Goal: Task Accomplishment & Management: Use online tool/utility

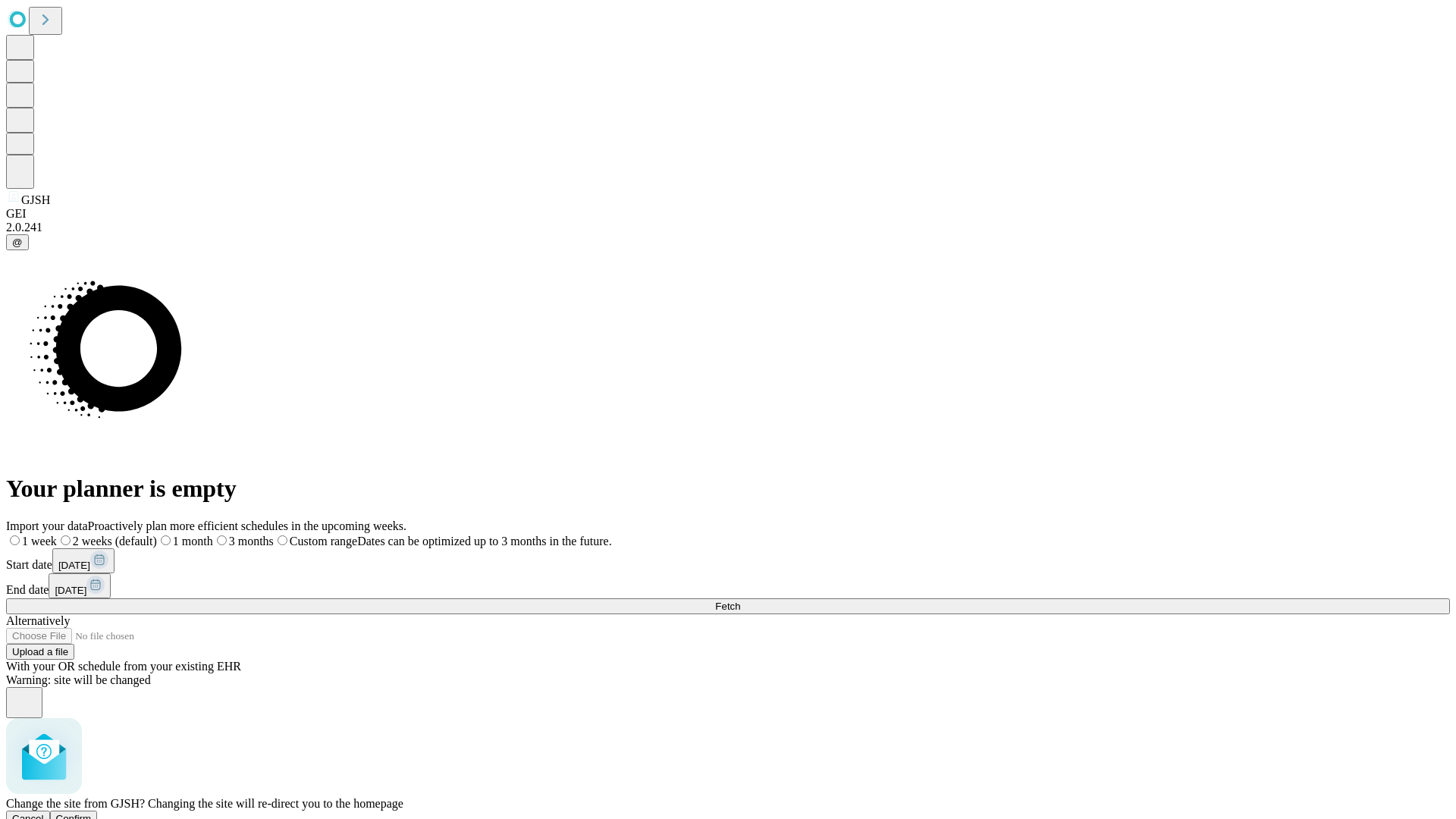
click at [91, 814] on span "Confirm" at bounding box center [74, 819] width 36 height 12
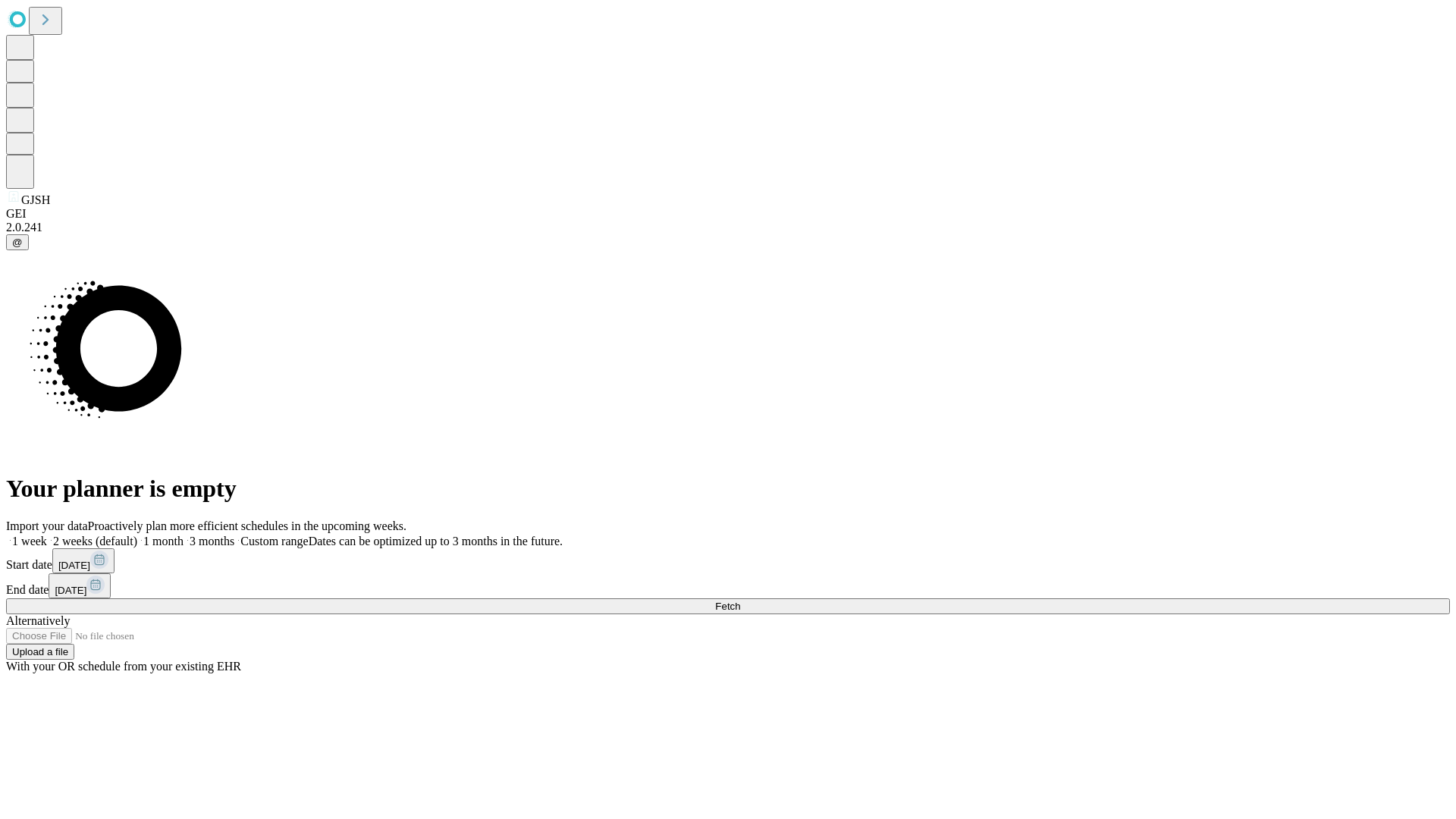
click at [184, 535] on label "1 month" at bounding box center [160, 541] width 46 height 13
click at [741, 601] on span "Fetch" at bounding box center [728, 606] width 25 height 12
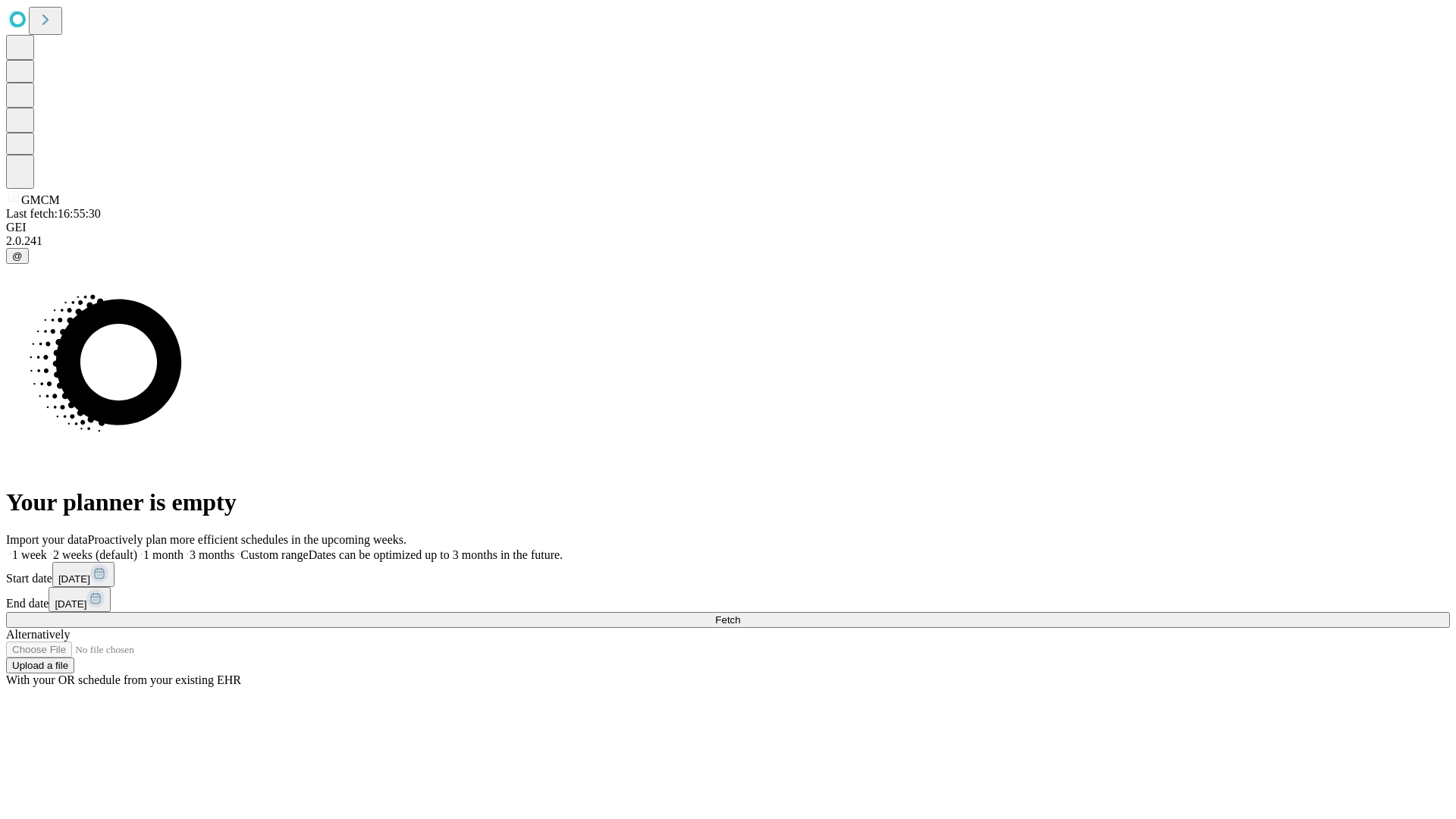
click at [184, 548] on label "1 month" at bounding box center [160, 555] width 46 height 13
click at [741, 615] on span "Fetch" at bounding box center [728, 620] width 25 height 12
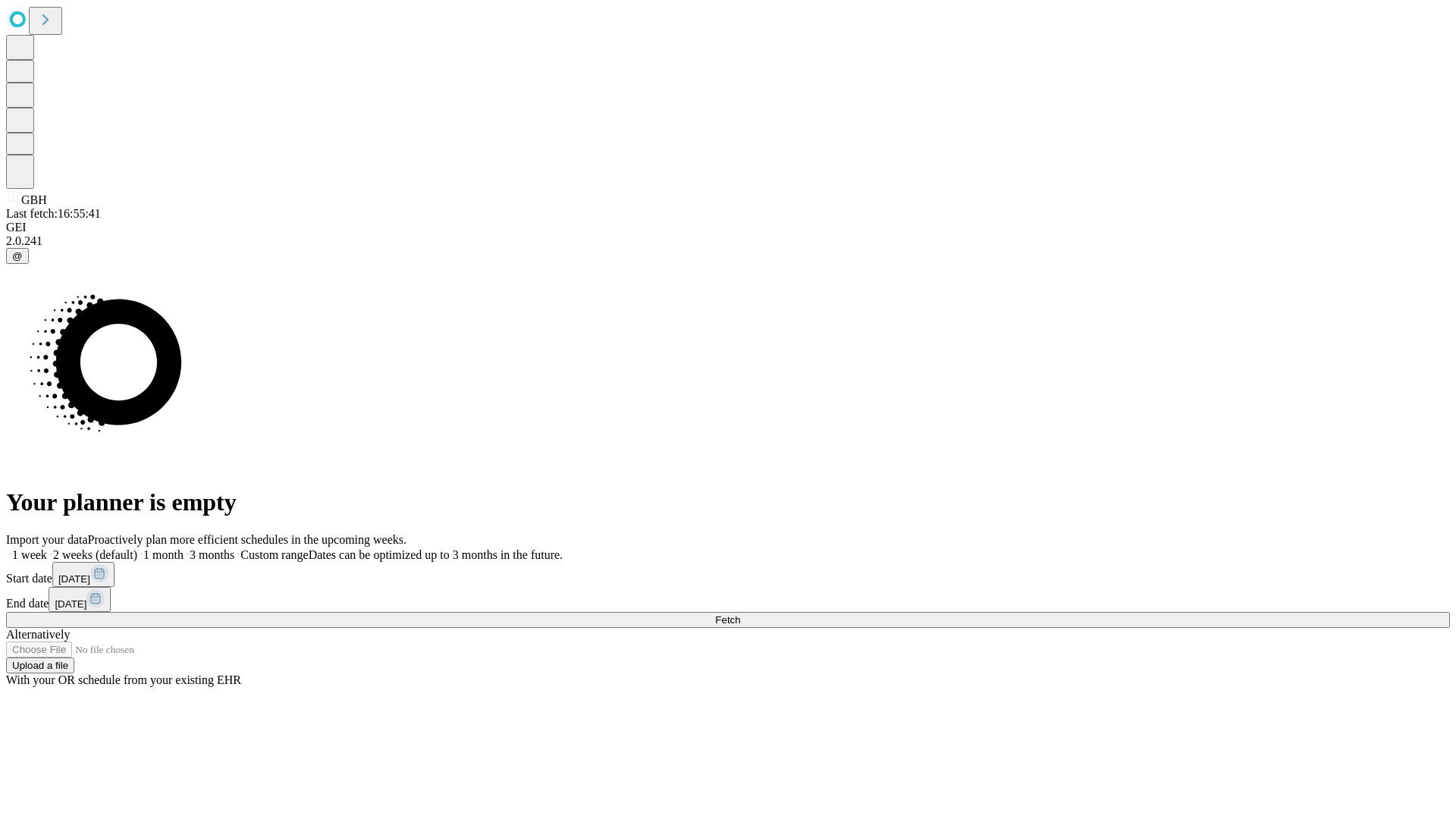
click at [184, 548] on label "1 month" at bounding box center [160, 555] width 46 height 13
click at [741, 615] on span "Fetch" at bounding box center [728, 620] width 25 height 12
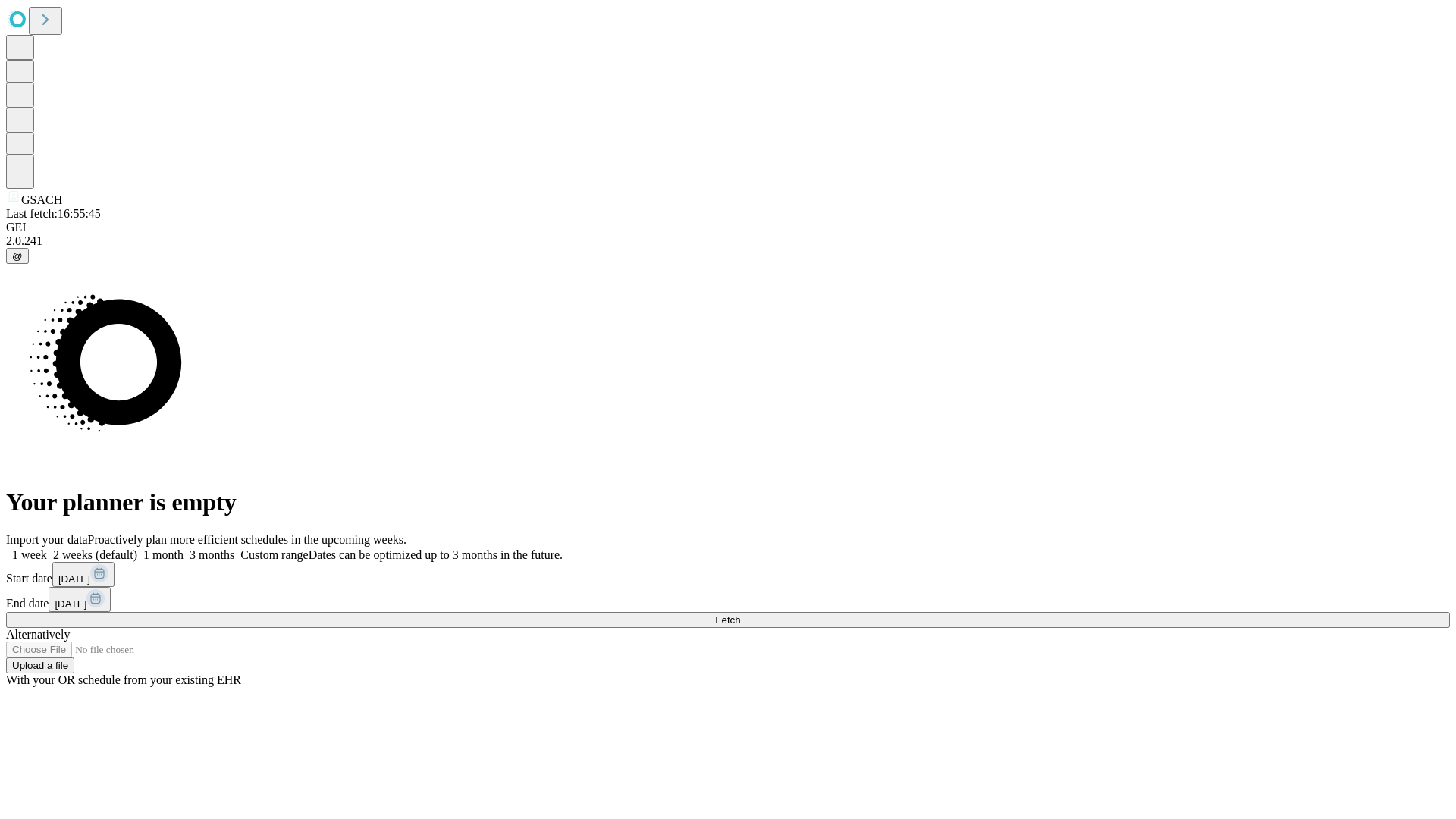
click at [741, 615] on span "Fetch" at bounding box center [728, 620] width 25 height 12
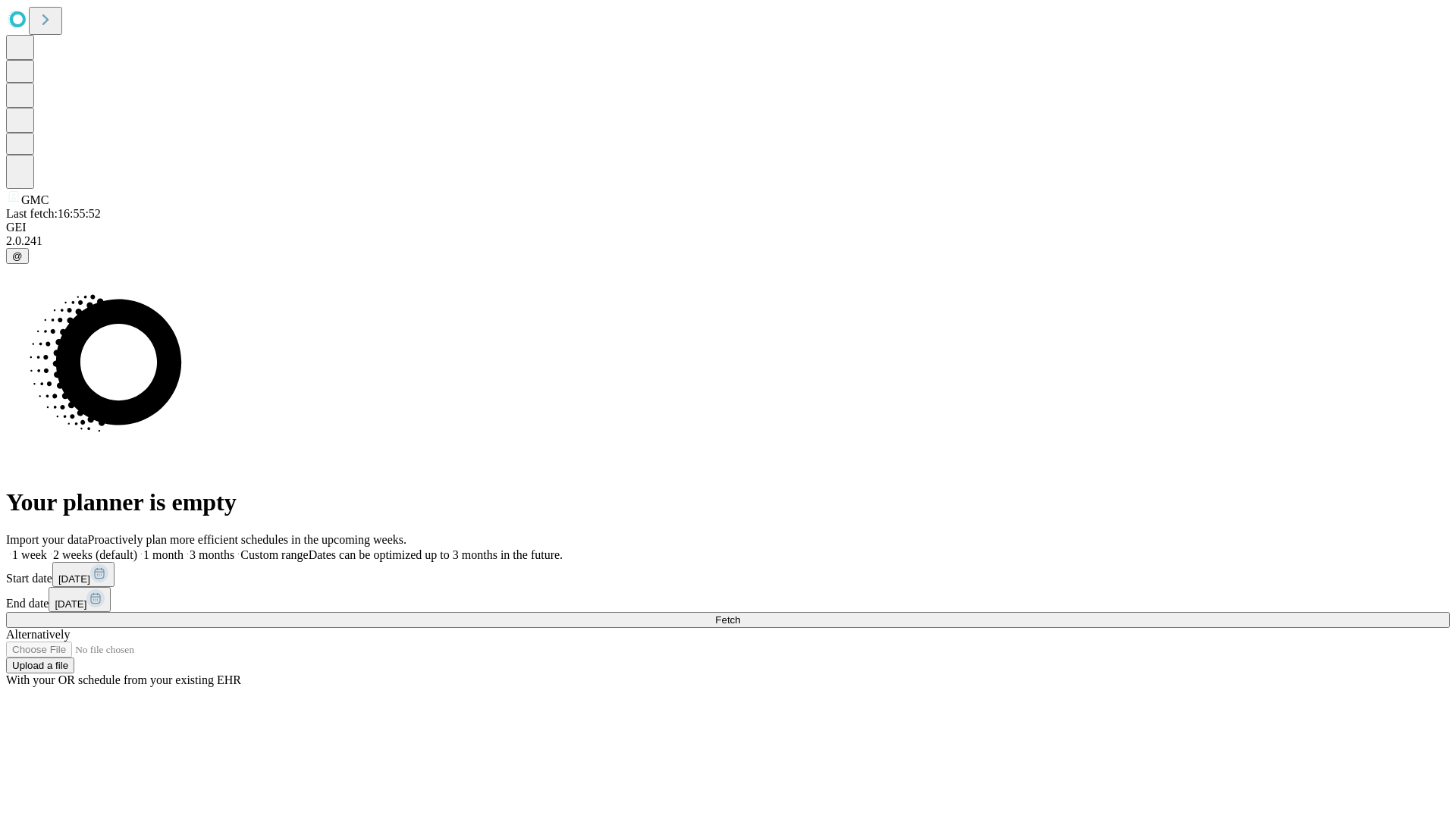
click at [184, 548] on label "1 month" at bounding box center [160, 555] width 46 height 13
click at [741, 615] on span "Fetch" at bounding box center [728, 620] width 25 height 12
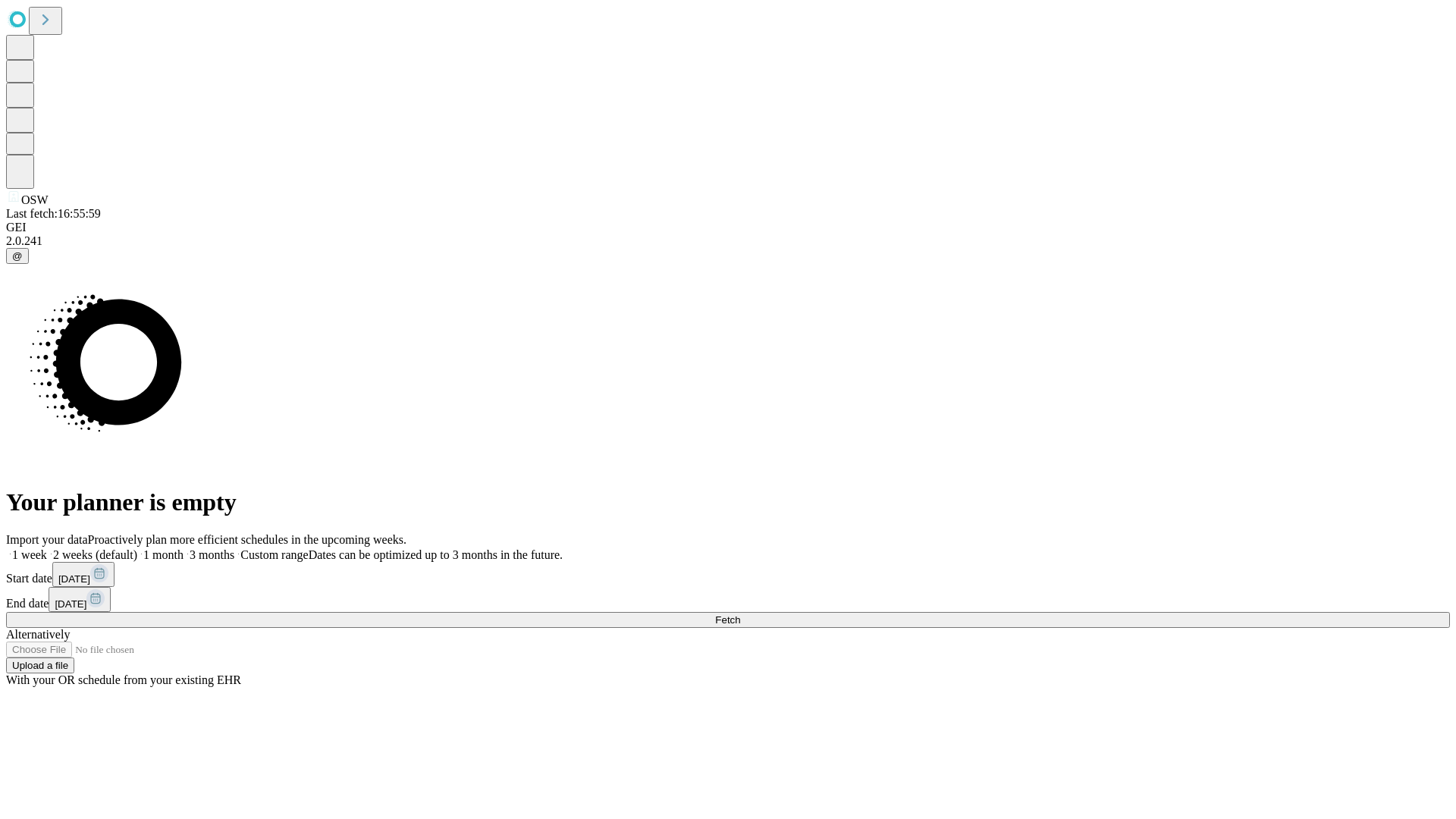
click at [184, 548] on label "1 month" at bounding box center [160, 555] width 46 height 13
click at [741, 615] on span "Fetch" at bounding box center [728, 620] width 25 height 12
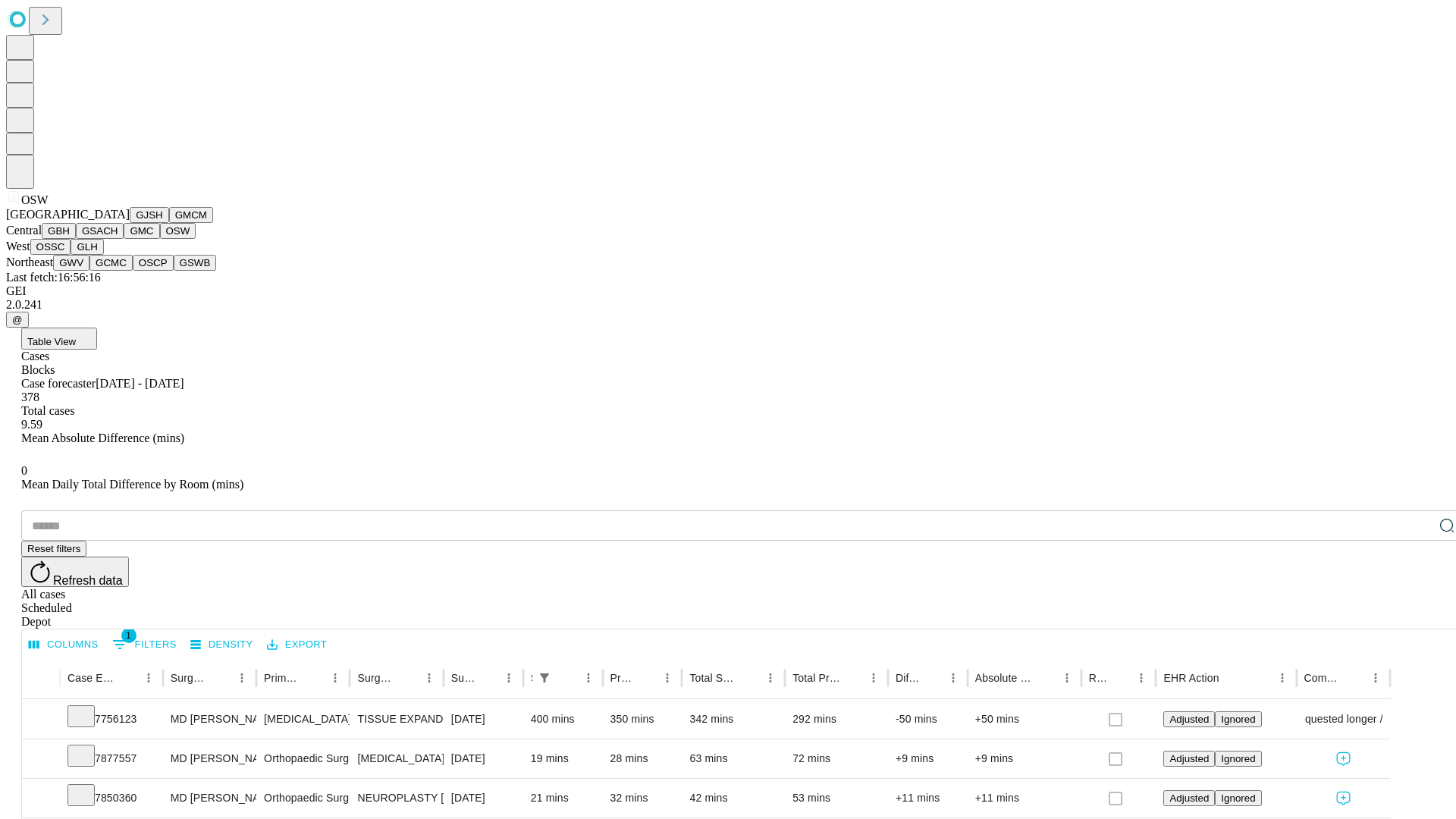
click at [71, 255] on button "OSSC" at bounding box center [51, 246] width 41 height 16
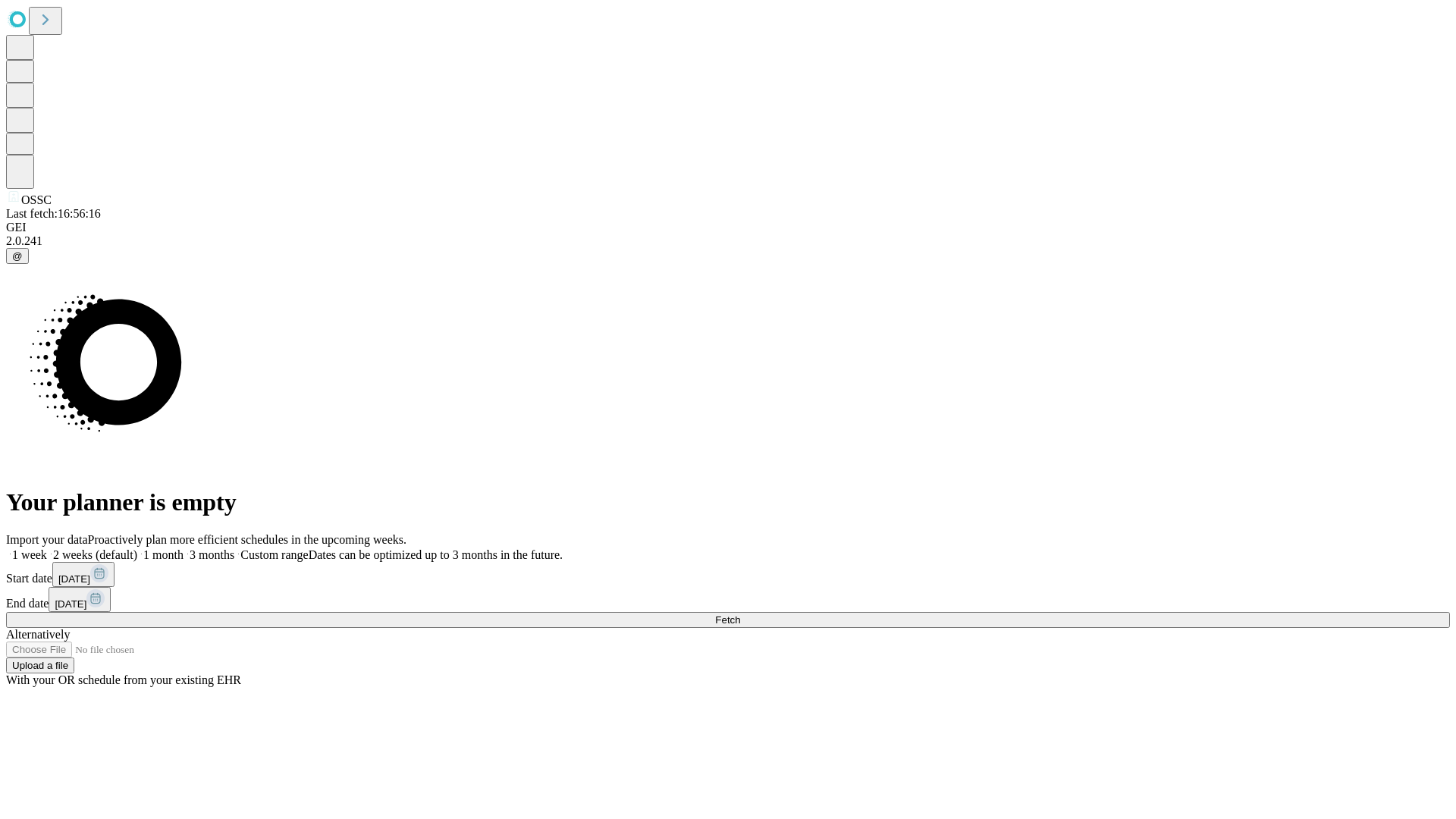
click at [184, 548] on label "1 month" at bounding box center [160, 555] width 46 height 13
click at [741, 615] on span "Fetch" at bounding box center [728, 620] width 25 height 12
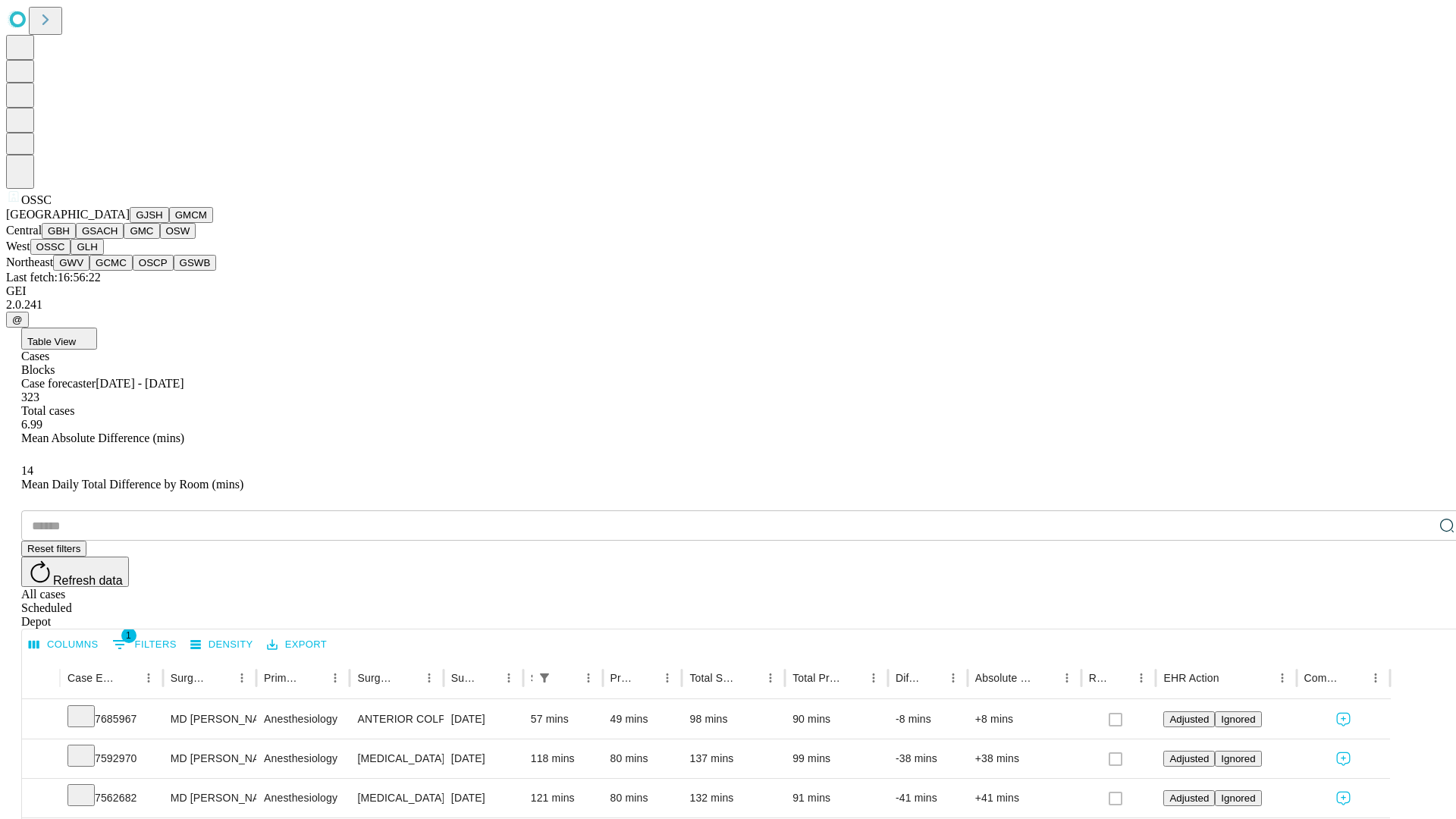
click at [103, 255] on button "GLH" at bounding box center [87, 246] width 33 height 16
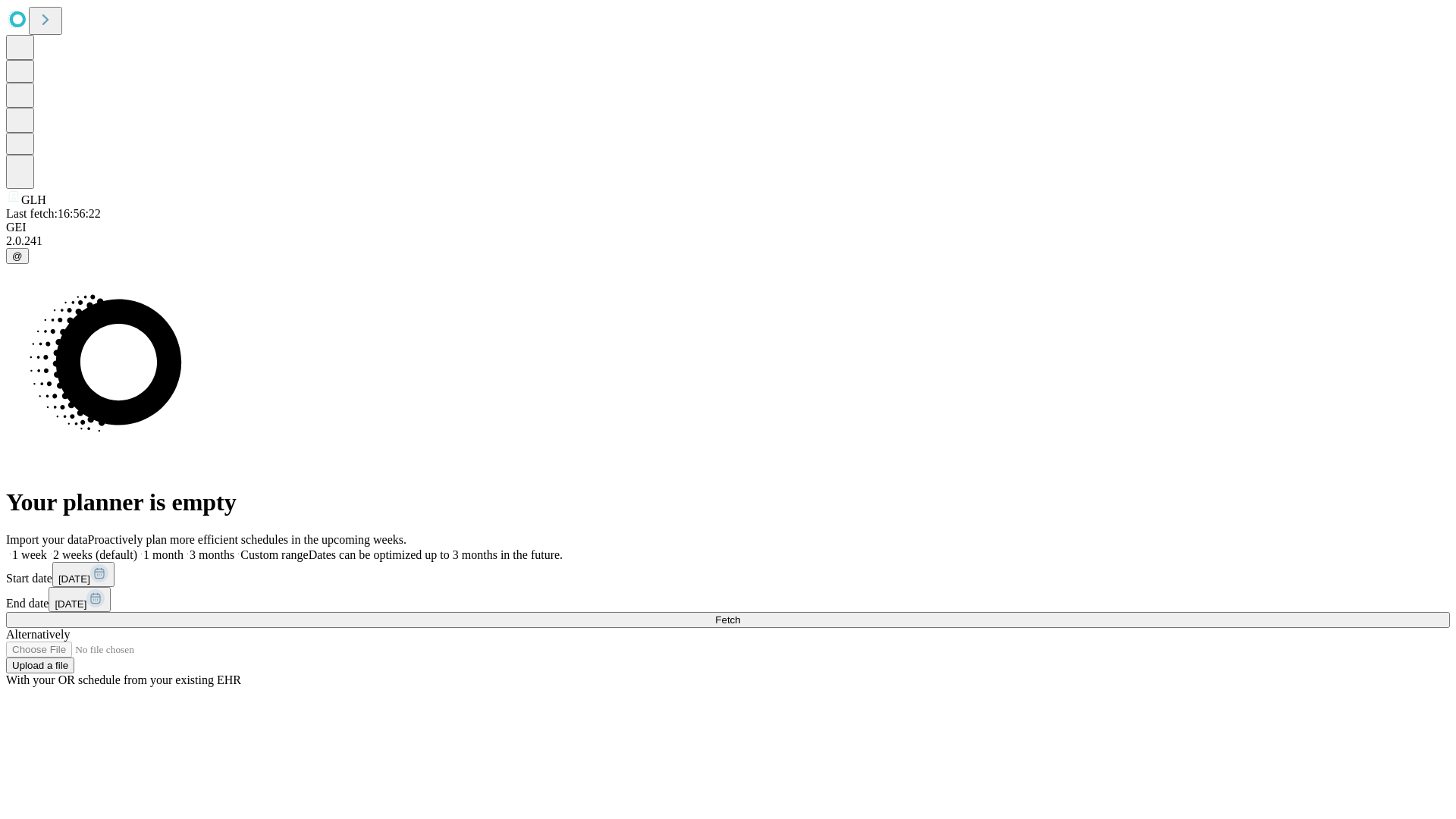
click at [741, 615] on span "Fetch" at bounding box center [728, 620] width 25 height 12
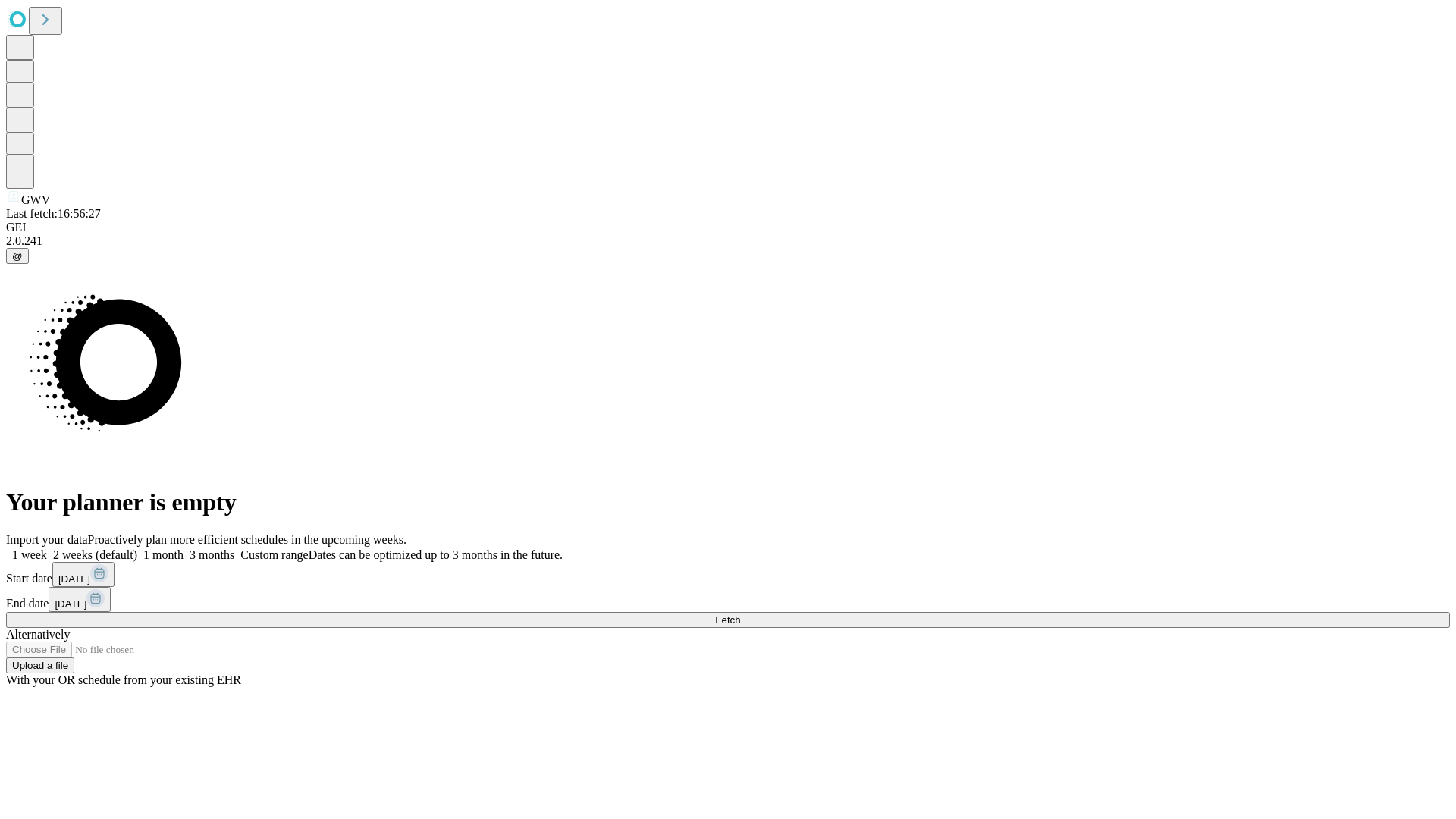
click at [184, 548] on label "1 month" at bounding box center [160, 555] width 46 height 13
click at [741, 615] on span "Fetch" at bounding box center [728, 620] width 25 height 12
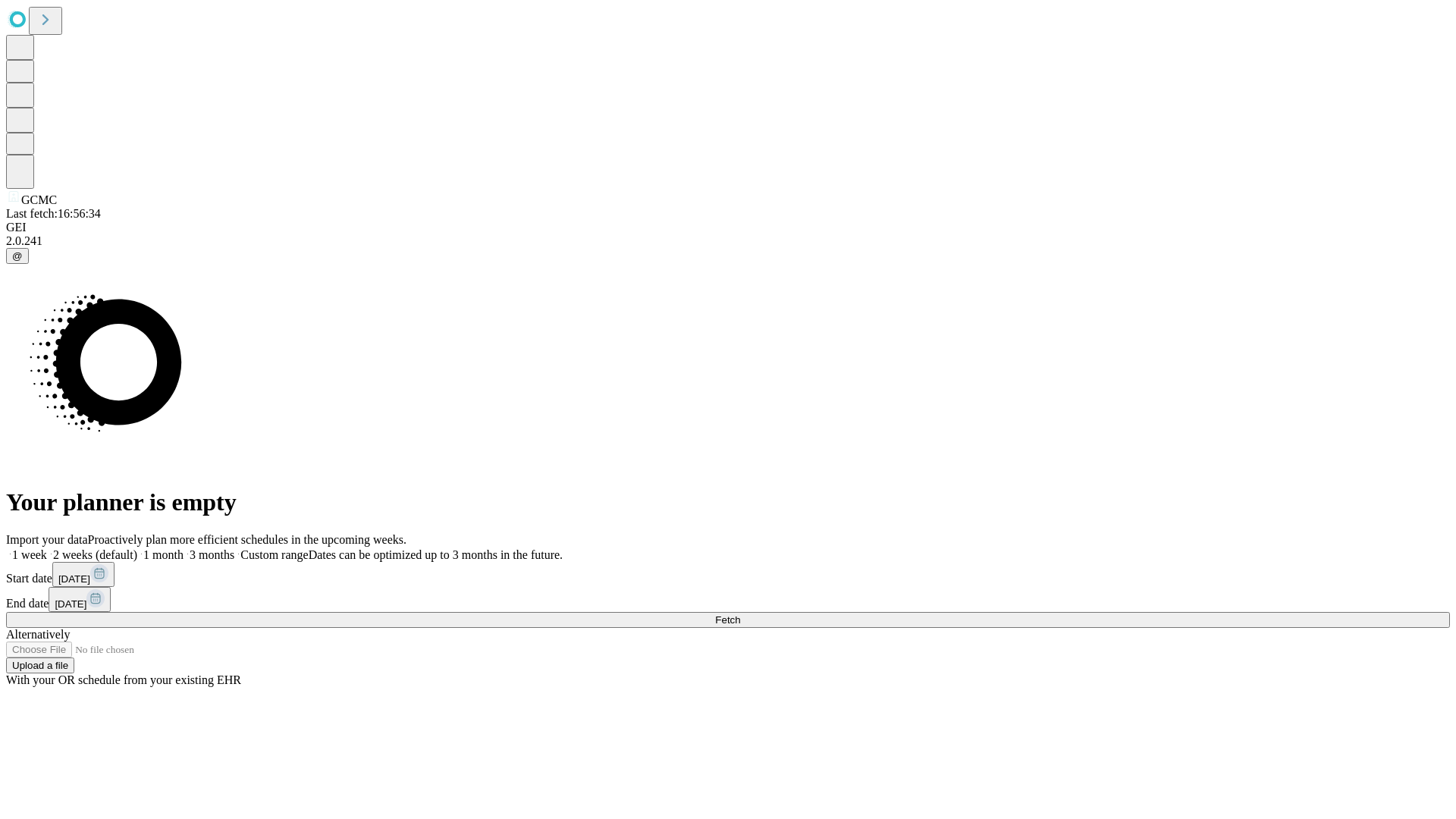
click at [184, 548] on label "1 month" at bounding box center [160, 555] width 46 height 13
click at [741, 615] on span "Fetch" at bounding box center [728, 620] width 25 height 12
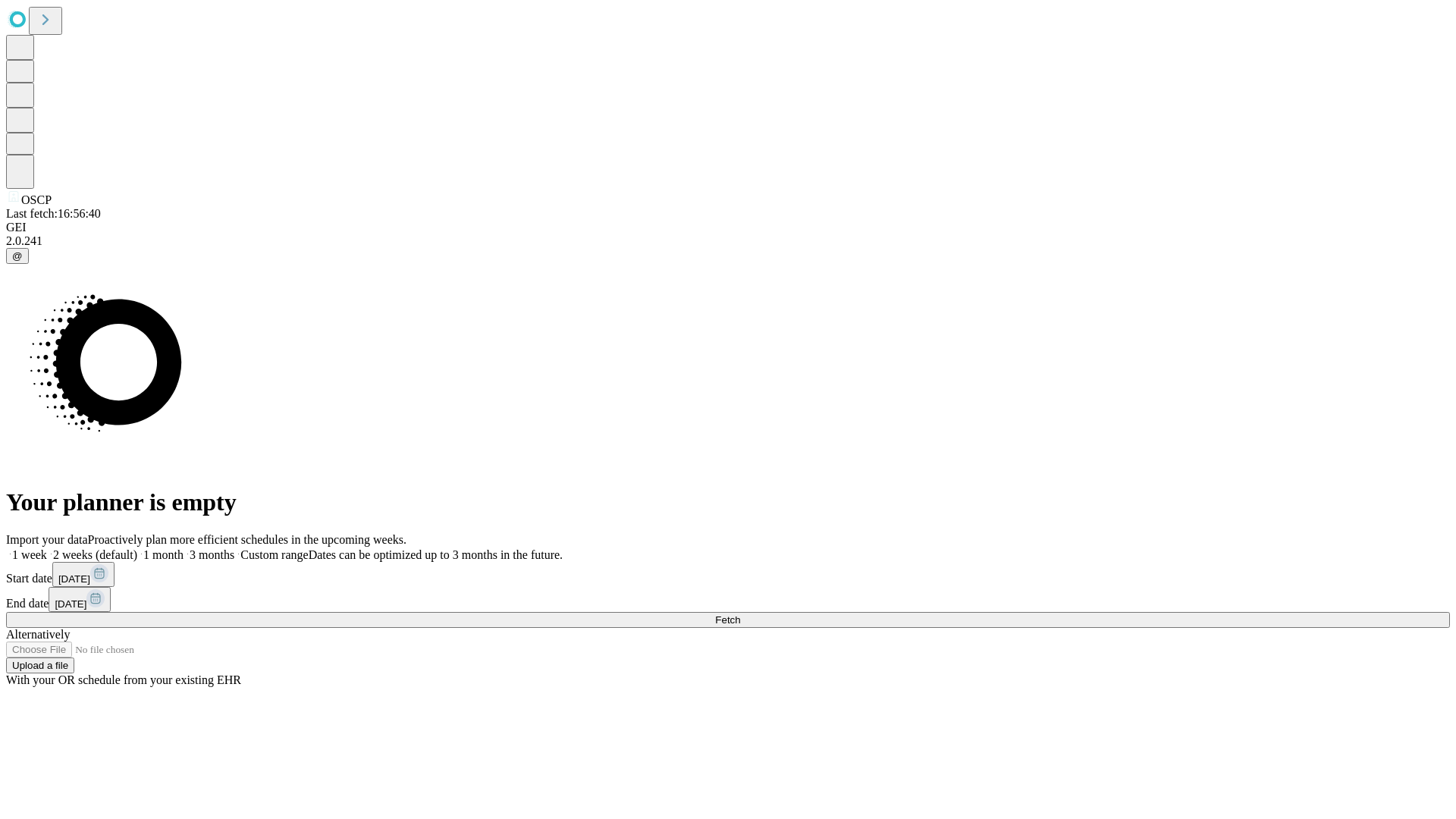
click at [184, 548] on label "1 month" at bounding box center [160, 555] width 46 height 13
click at [741, 615] on span "Fetch" at bounding box center [728, 620] width 25 height 12
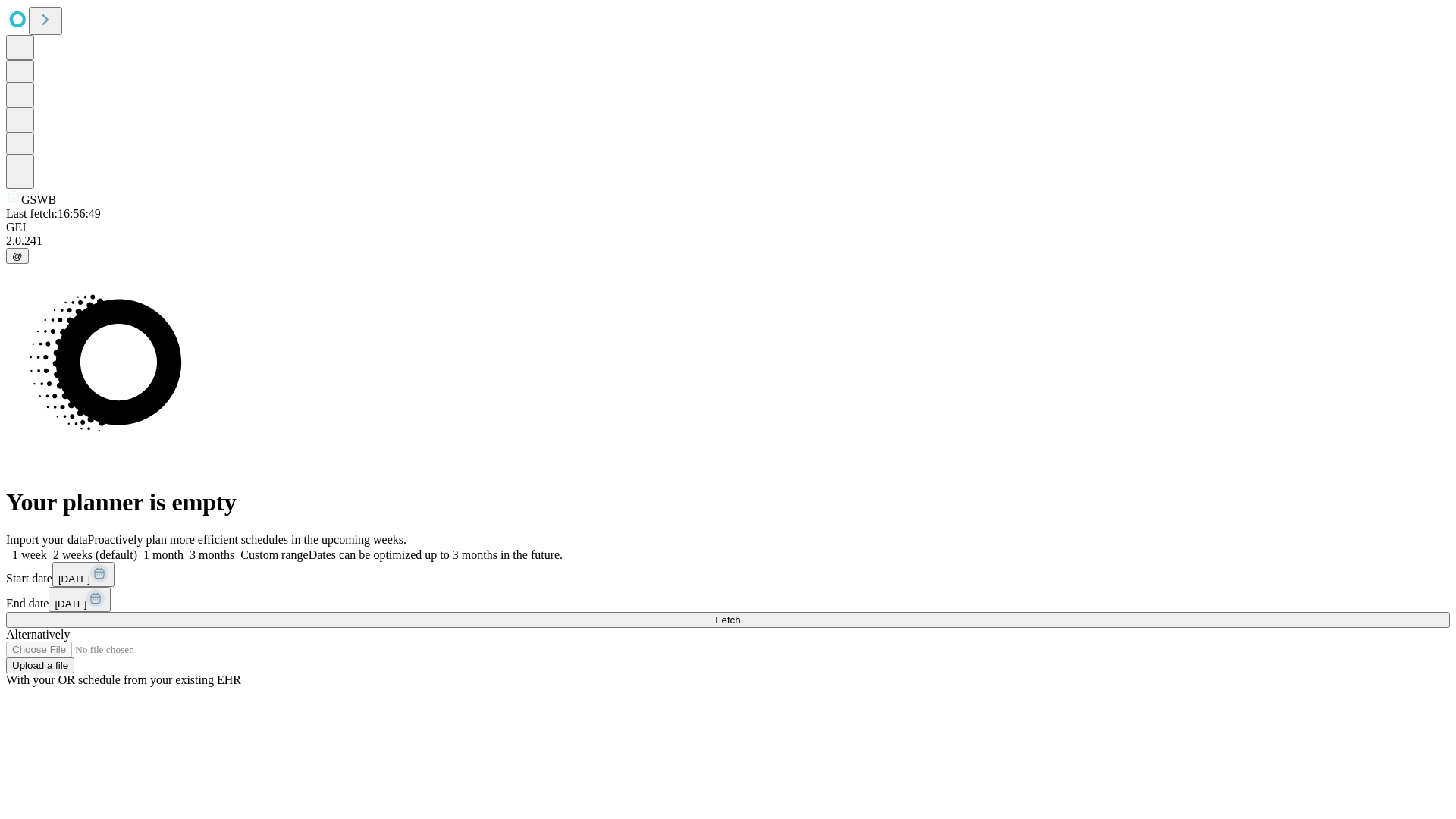
click at [741, 615] on span "Fetch" at bounding box center [728, 620] width 25 height 12
